Goal: Task Accomplishment & Management: Manage account settings

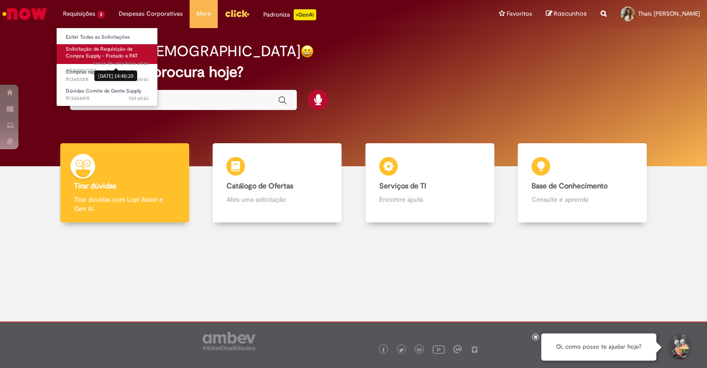
click at [108, 54] on link "Solicitação de Requisição de Compra Supply - Fretado e PAT cerca de uma hora at…" at bounding box center [107, 54] width 101 height 20
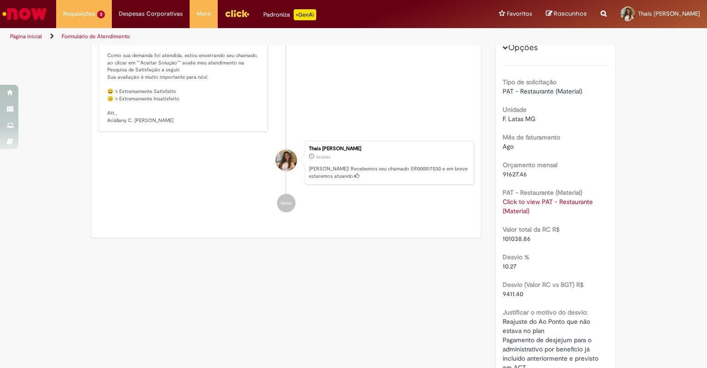
scroll to position [99, 0]
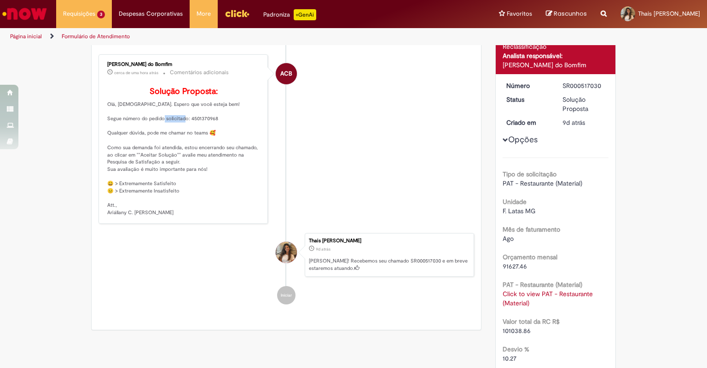
drag, startPoint x: 215, startPoint y: 116, endPoint x: 186, endPoint y: 117, distance: 29.1
click at [186, 117] on p "Solução Proposta: Olá, [DEMOGRAPHIC_DATA]. Espero que você esteja bem! Segue nú…" at bounding box center [183, 151] width 153 height 129
copy p "4501370968"
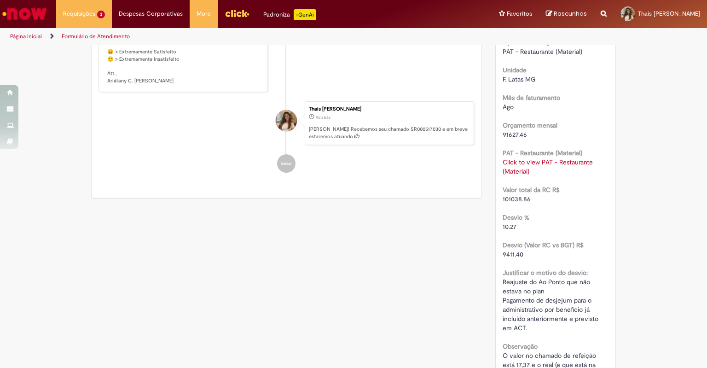
scroll to position [138, 0]
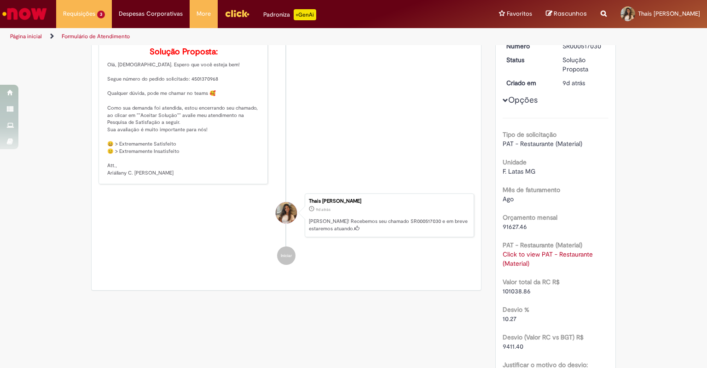
click at [503, 114] on div "Opções Tipo de solicitação PAT - Restaurante (Material) Unidade F. Latas MG Mês…" at bounding box center [556, 269] width 106 height 457
click at [503, 103] on span "Opções para SR000517030" at bounding box center [506, 101] width 6 height 6
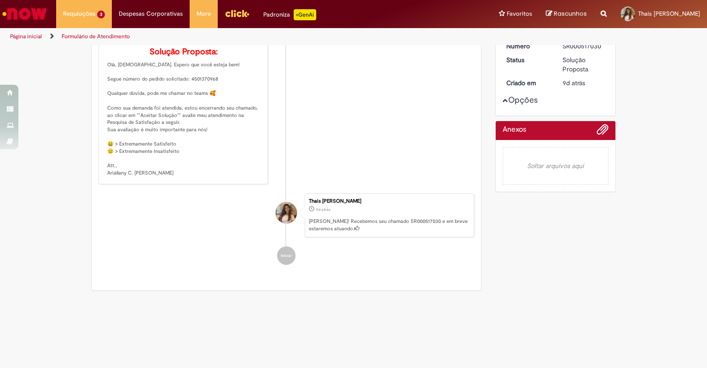
click at [503, 103] on span "Opções para SR000517030" at bounding box center [506, 101] width 6 height 6
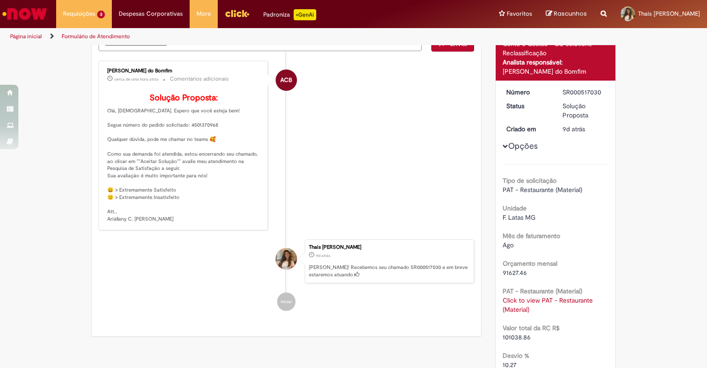
scroll to position [0, 0]
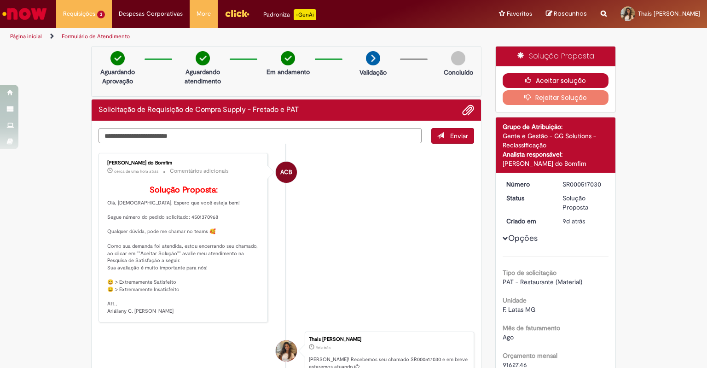
click at [536, 77] on button "Aceitar solução" at bounding box center [556, 80] width 106 height 15
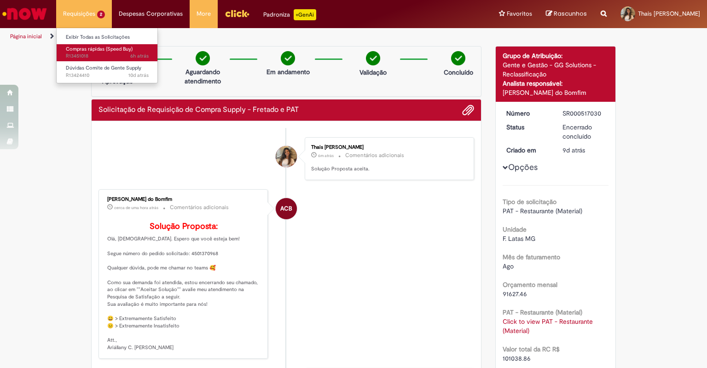
click at [106, 49] on span "Compras rápidas (Speed Buy)" at bounding box center [99, 49] width 67 height 7
click at [91, 51] on span "Compras rápidas (Speed Buy)" at bounding box center [99, 49] width 67 height 7
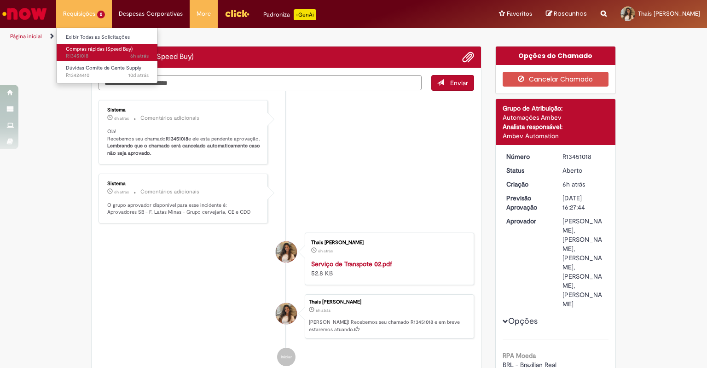
click at [91, 51] on span "Compras rápidas (Speed Buy)" at bounding box center [99, 49] width 67 height 7
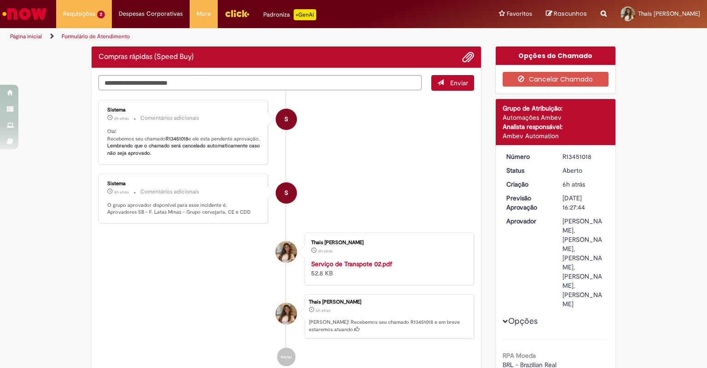
click at [411, 192] on li "S Sistema 6h atrás 6 horas atrás Comentários adicionais O grupo aprovador dispo…" at bounding box center [287, 199] width 376 height 50
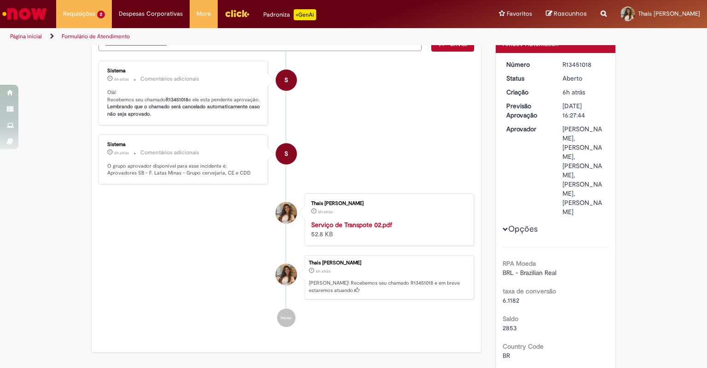
scroll to position [46, 0]
